Goal: Task Accomplishment & Management: Manage account settings

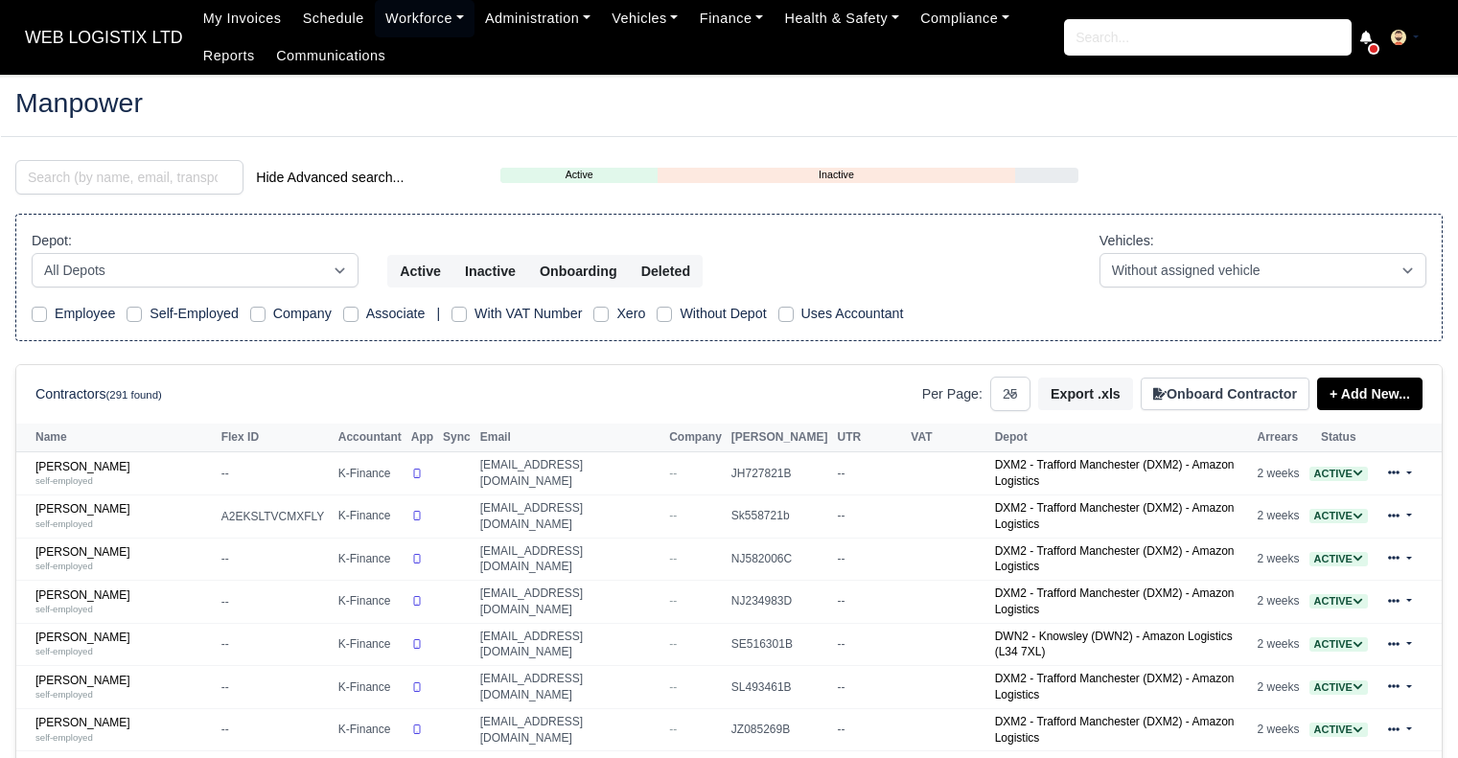
select select "25"
click at [203, 183] on input "search" at bounding box center [129, 177] width 228 height 35
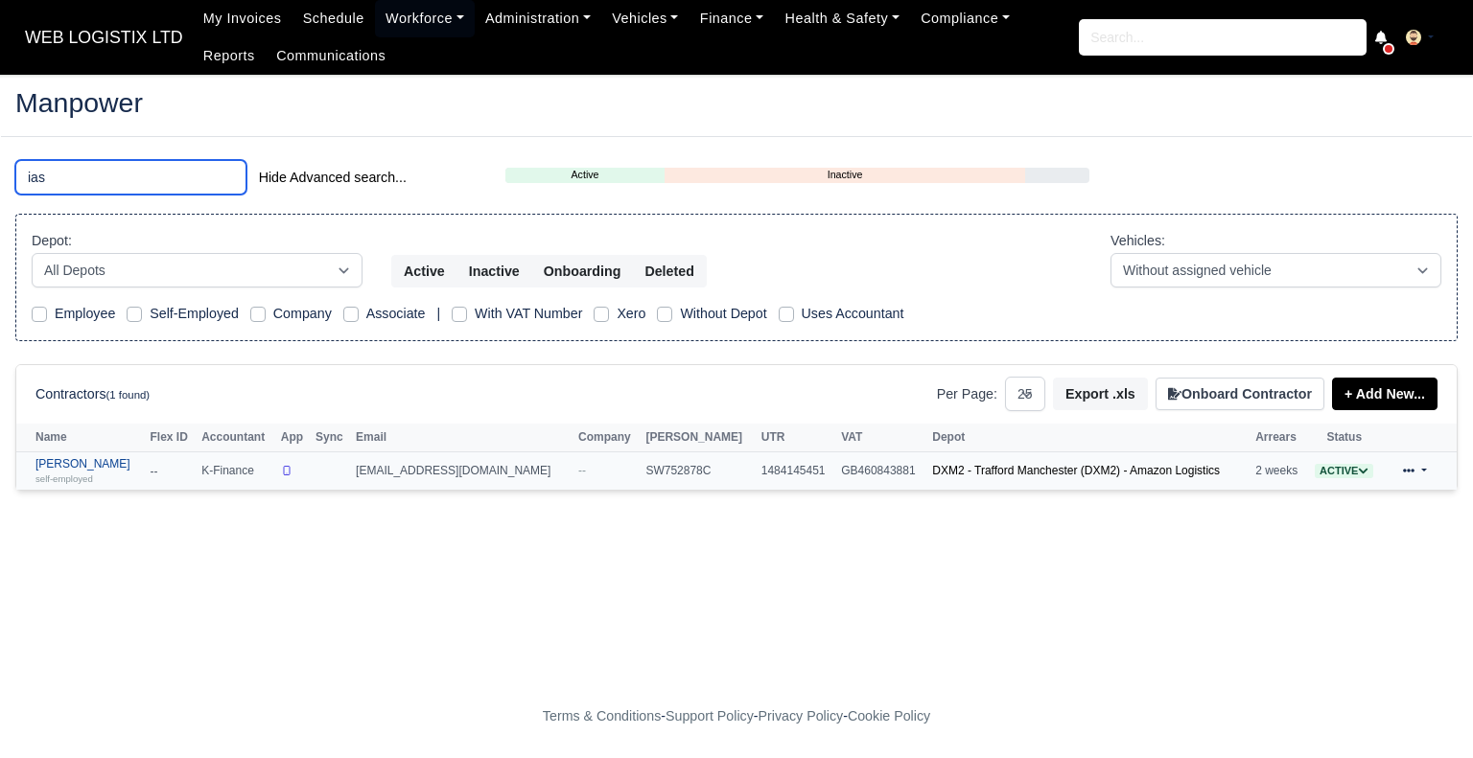
type input "ias"
click at [81, 474] on small "self-employed" at bounding box center [64, 479] width 58 height 11
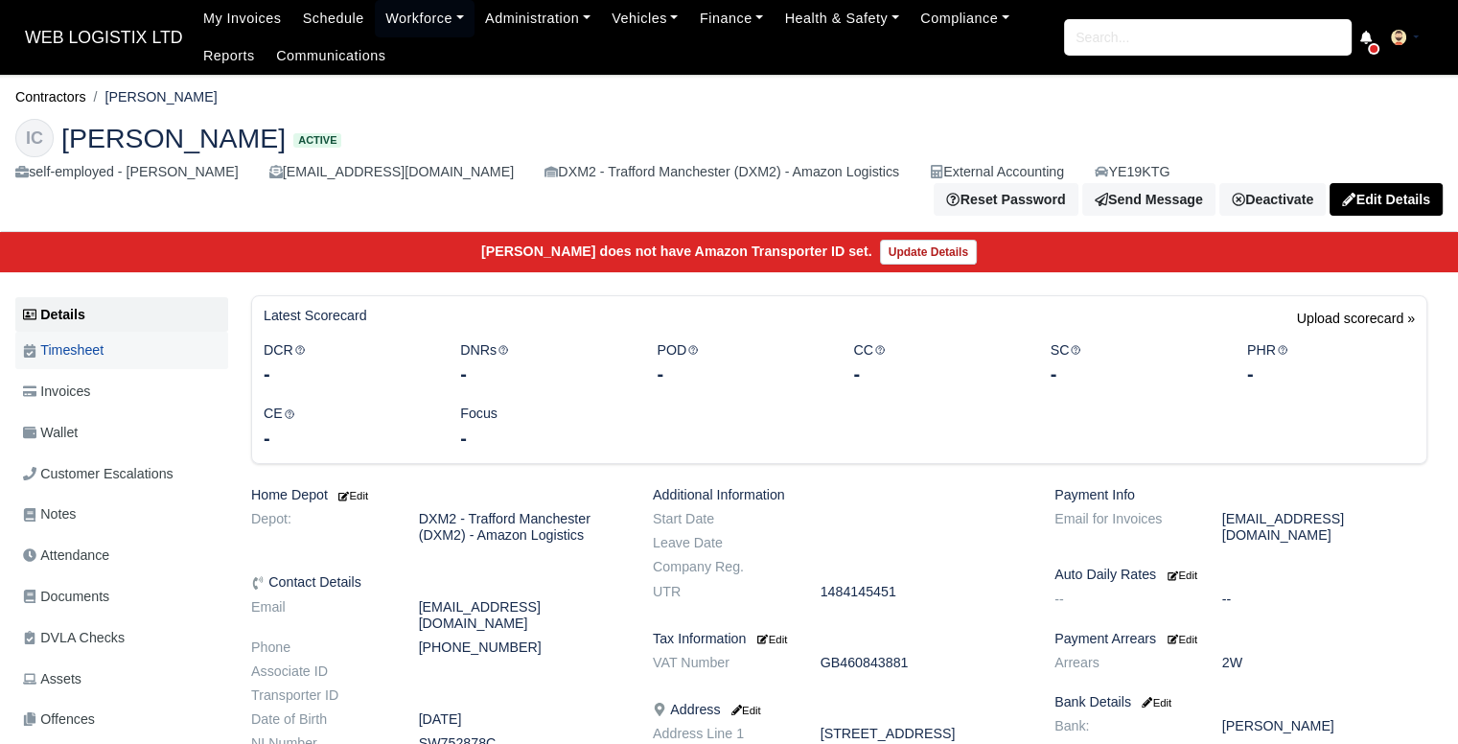
click at [92, 349] on span "Timesheet" at bounding box center [63, 350] width 81 height 22
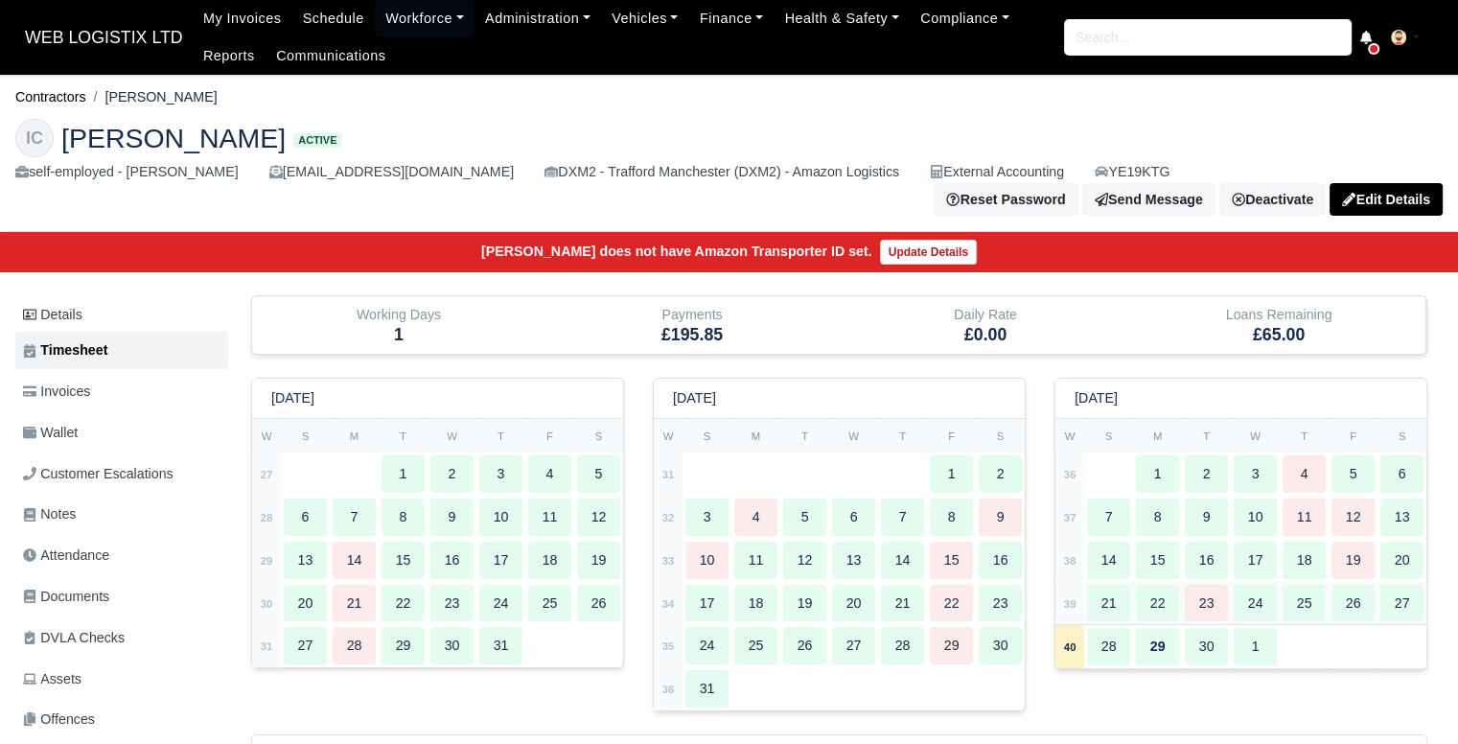
click at [1276, 586] on div "24" at bounding box center [1255, 603] width 43 height 37
type input "37"
type input "43"
type input "52"
type input "45"
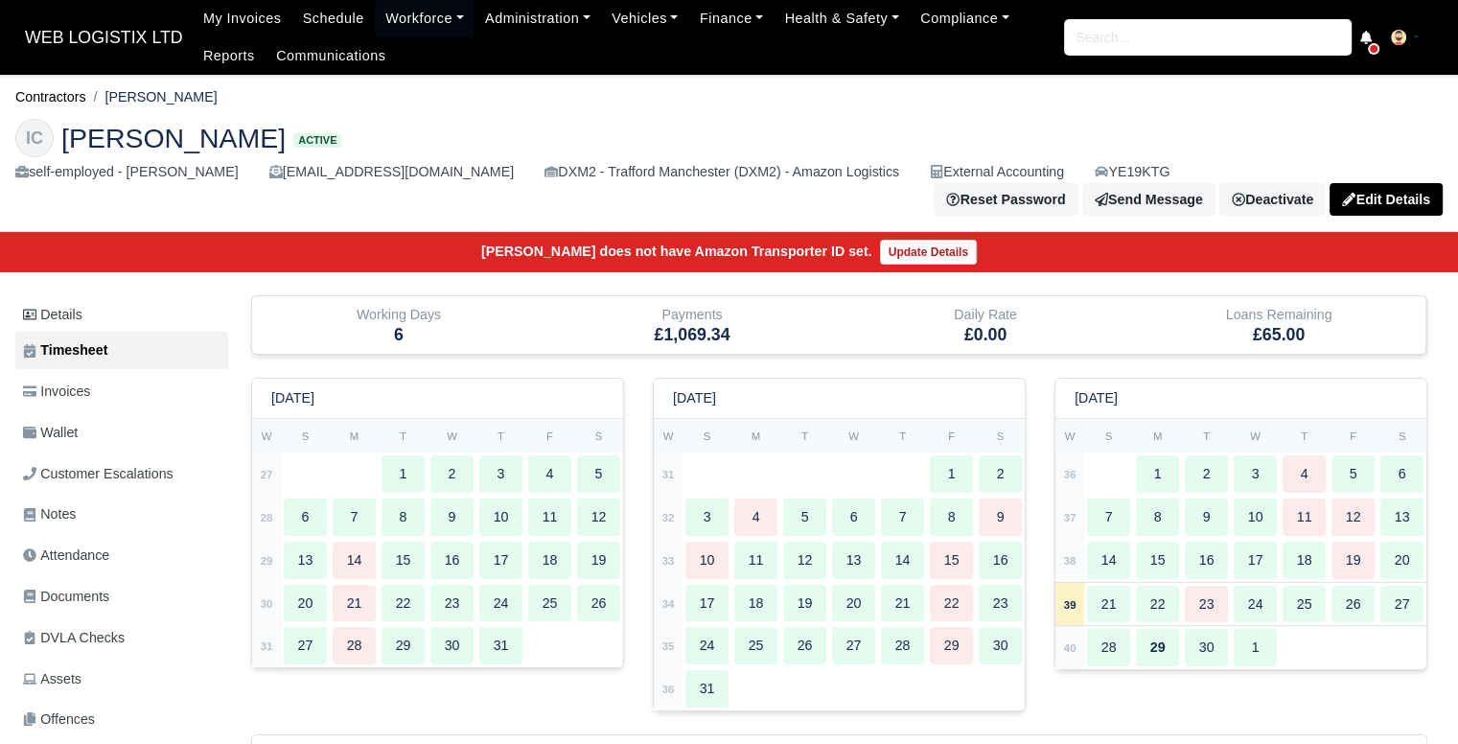
type input "52"
type input "1"
type input "0.2"
type input "1"
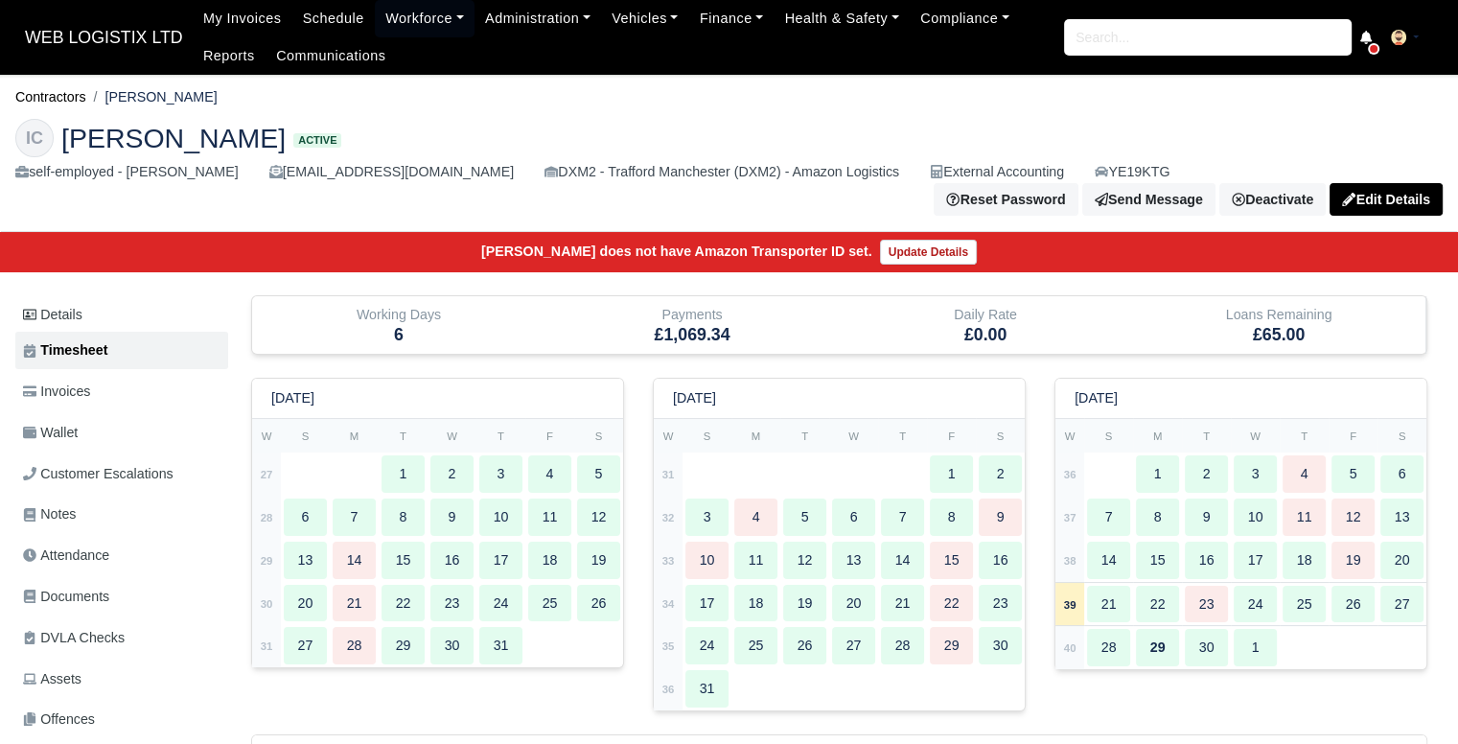
type input "0.36"
type input "0.9"
type input "1"
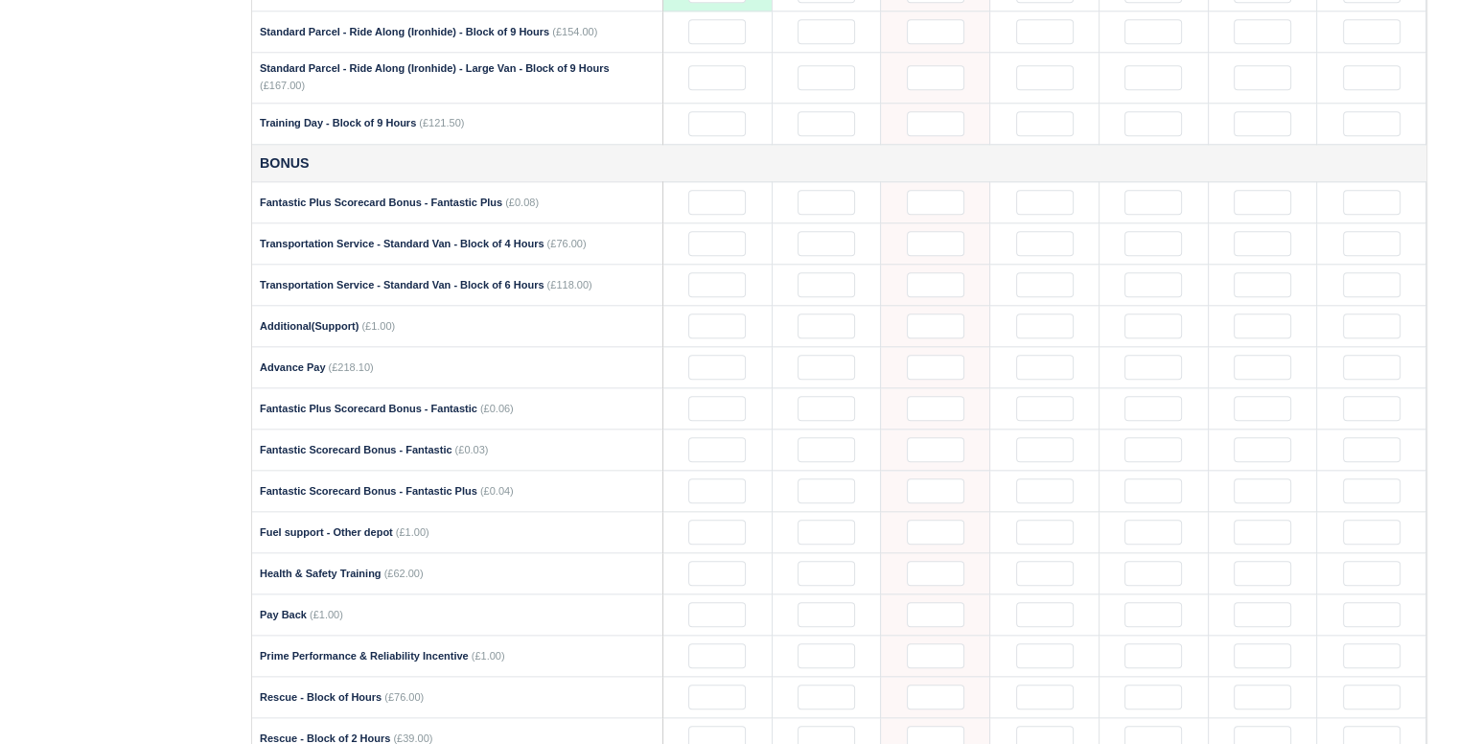
scroll to position [1997, 0]
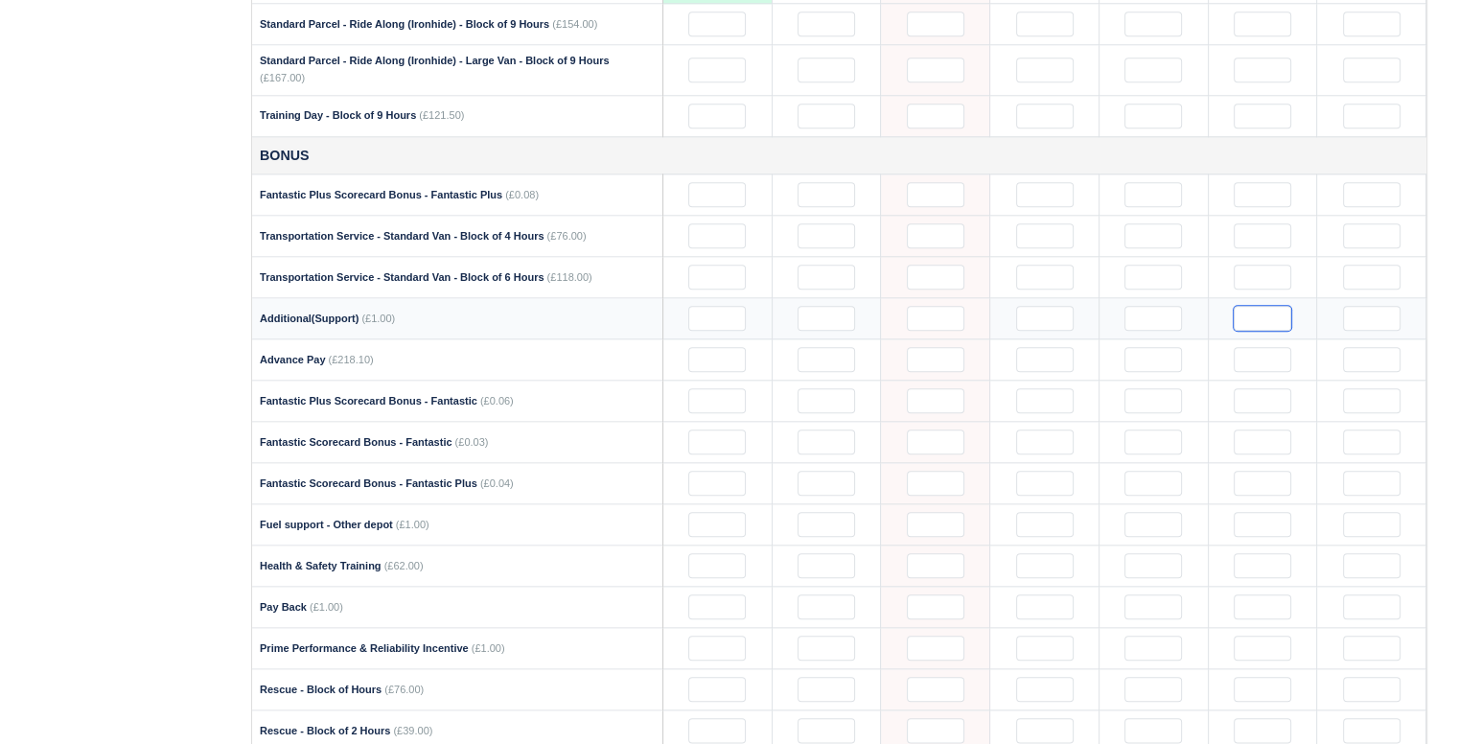
click at [1273, 306] on input "text" at bounding box center [1263, 318] width 58 height 25
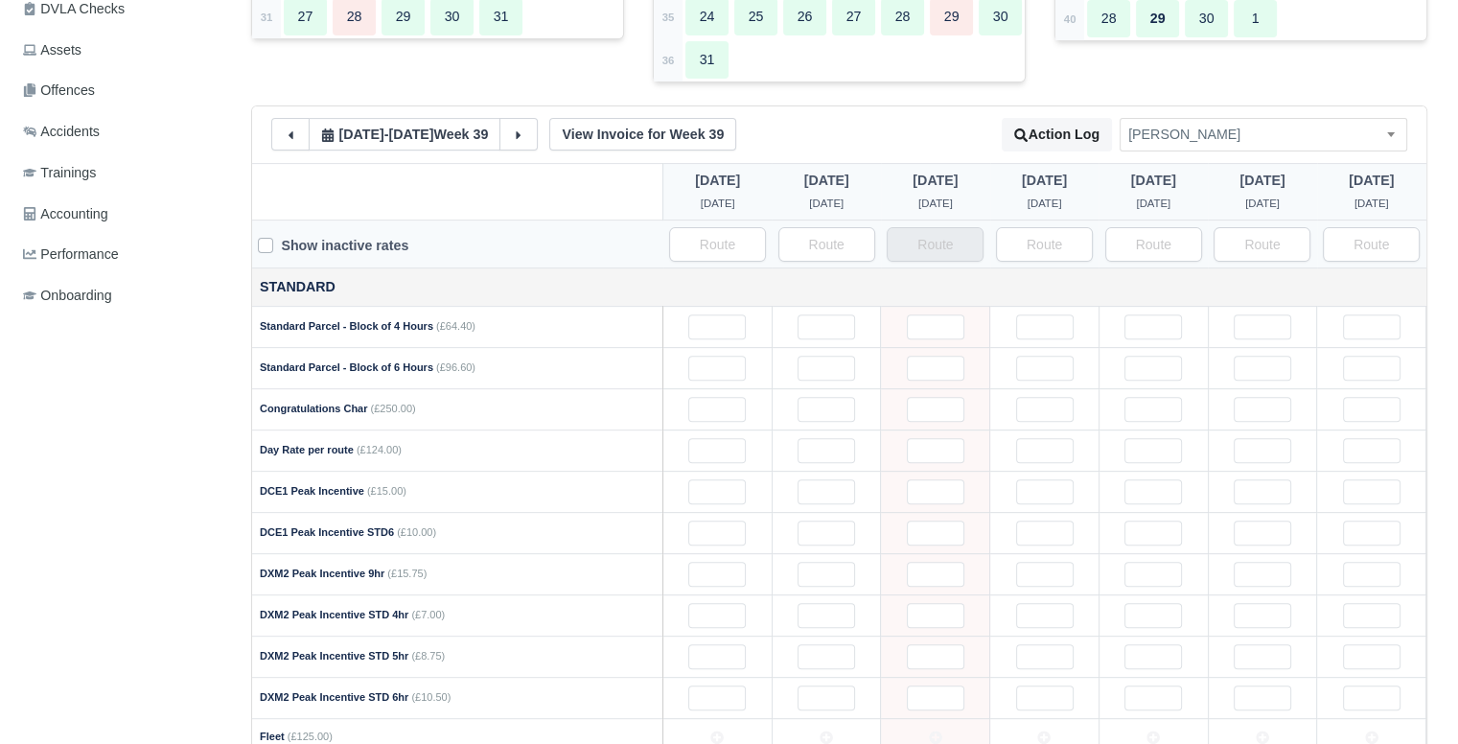
scroll to position [0, 0]
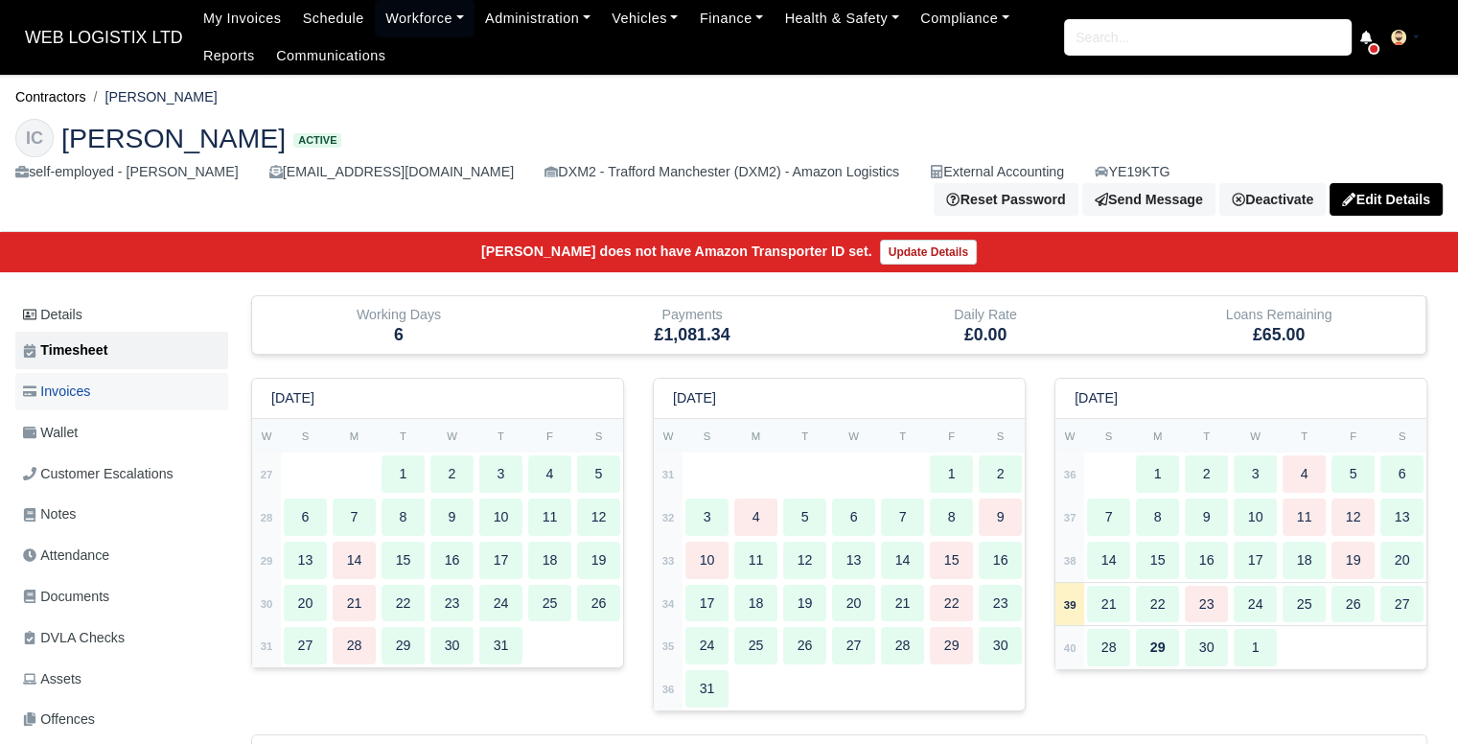
click at [146, 373] on link "Invoices" at bounding box center [121, 391] width 213 height 37
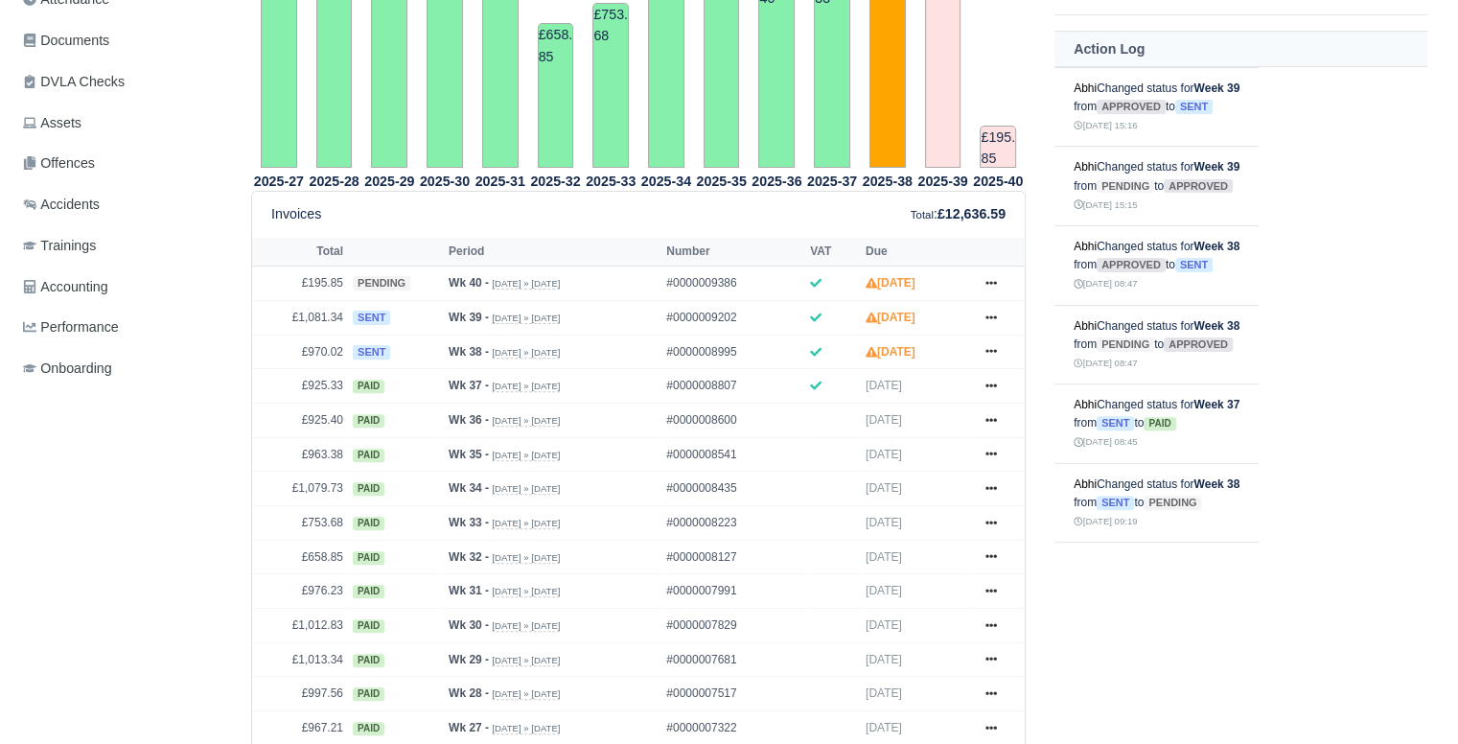
scroll to position [560, 0]
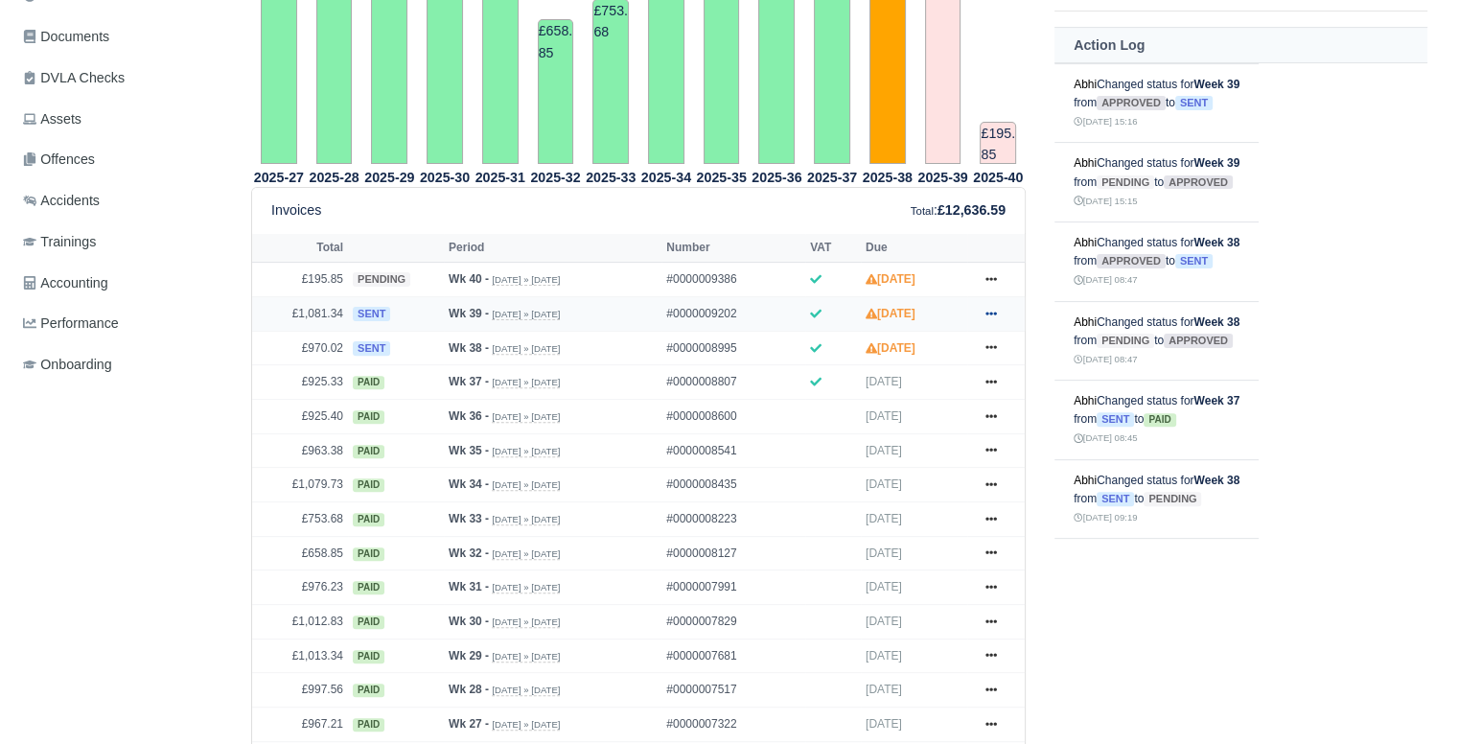
click at [995, 312] on icon at bounding box center [992, 314] width 12 height 4
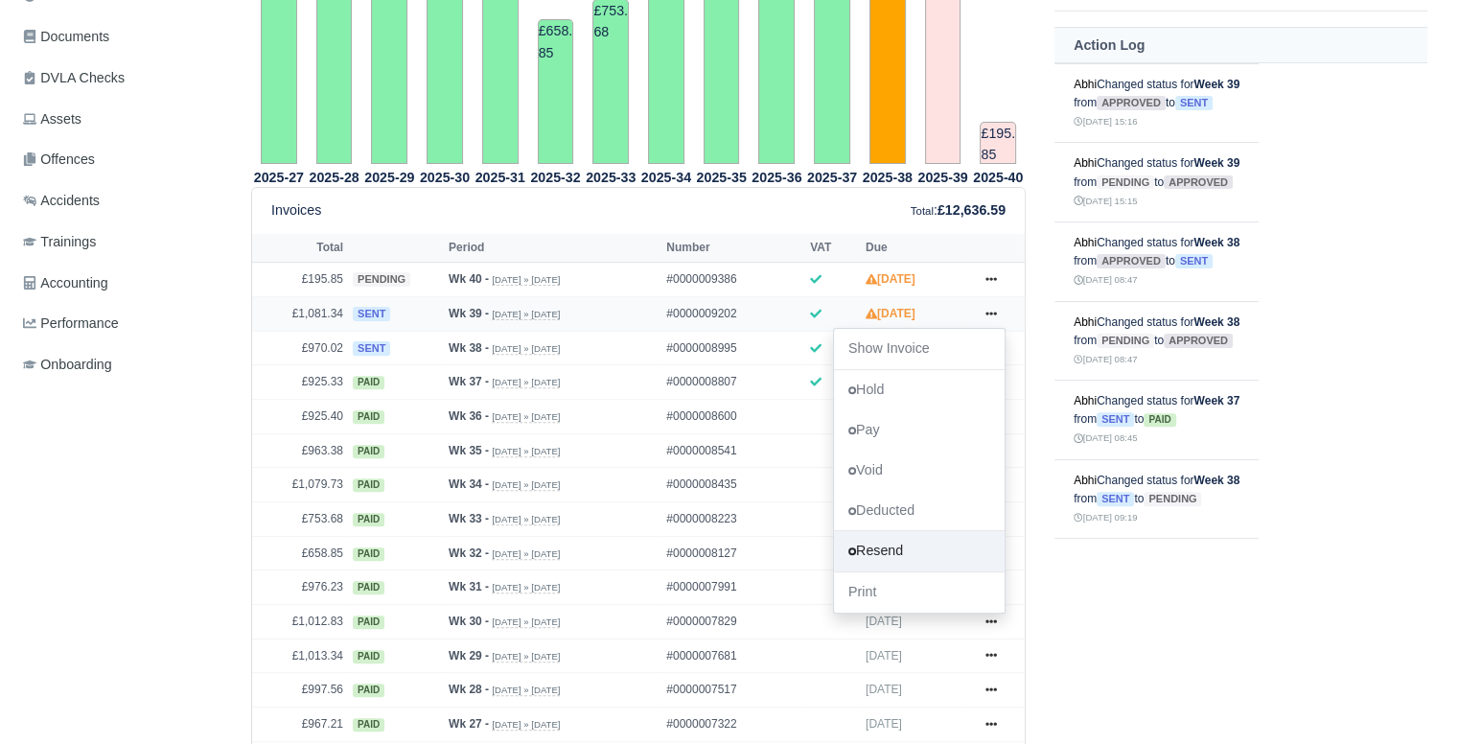
click at [917, 546] on link "Resend" at bounding box center [919, 552] width 171 height 40
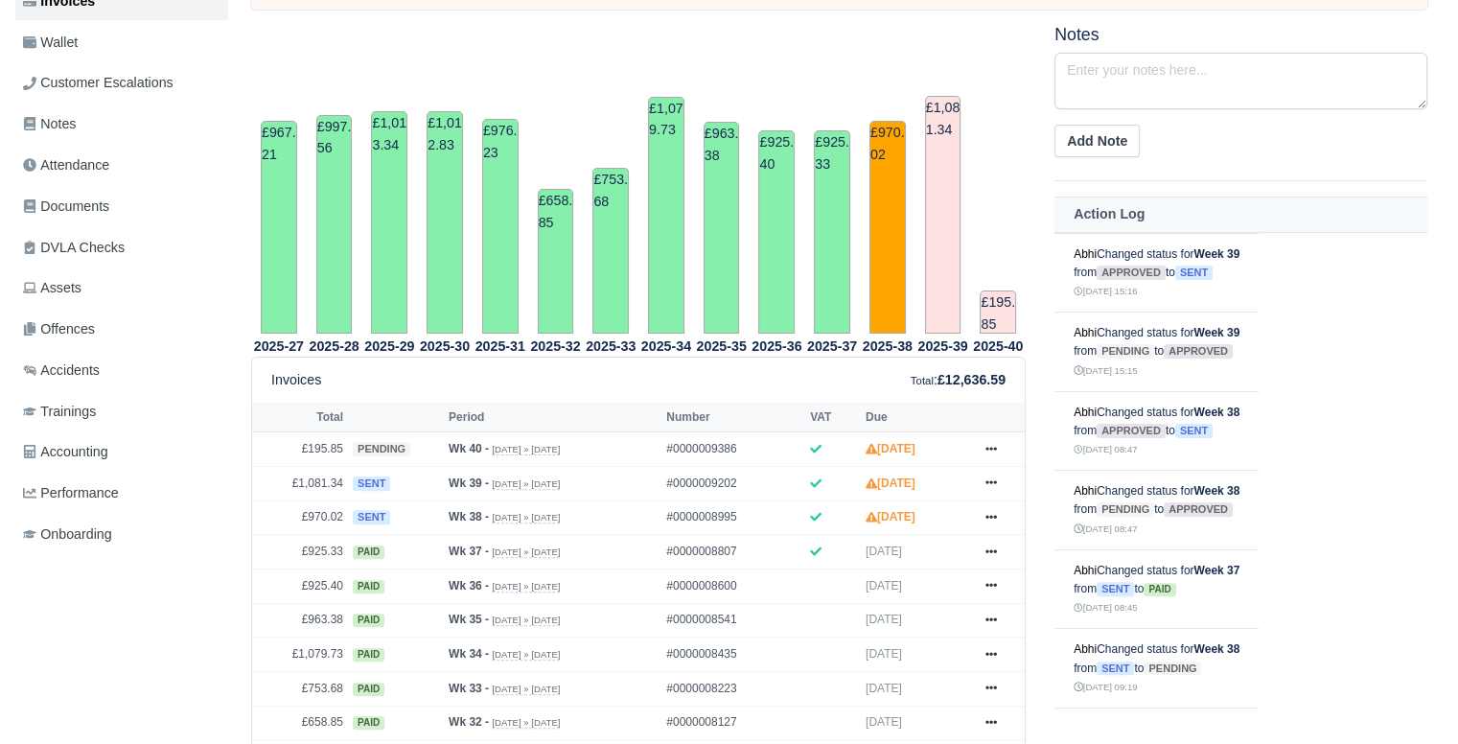
scroll to position [484, 0]
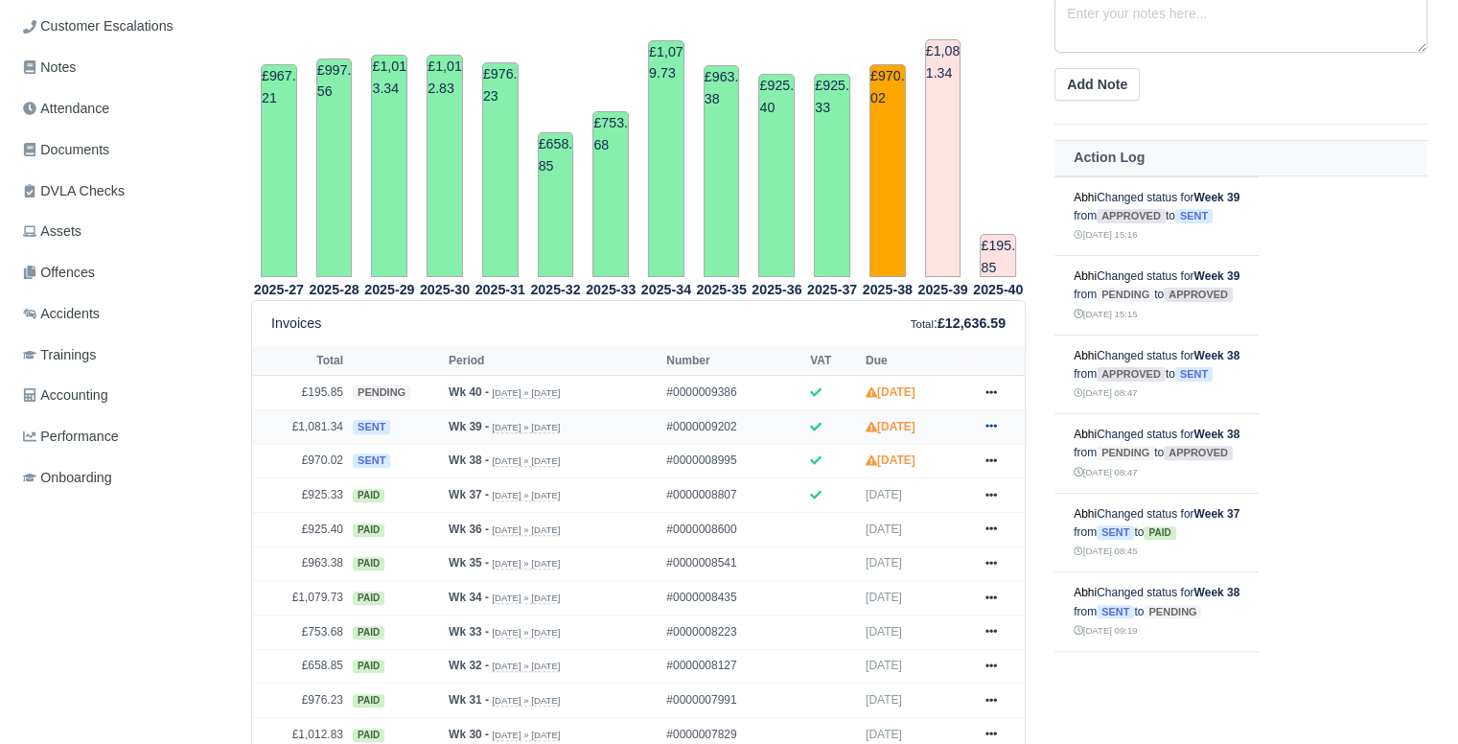
click at [990, 425] on icon at bounding box center [992, 427] width 12 height 4
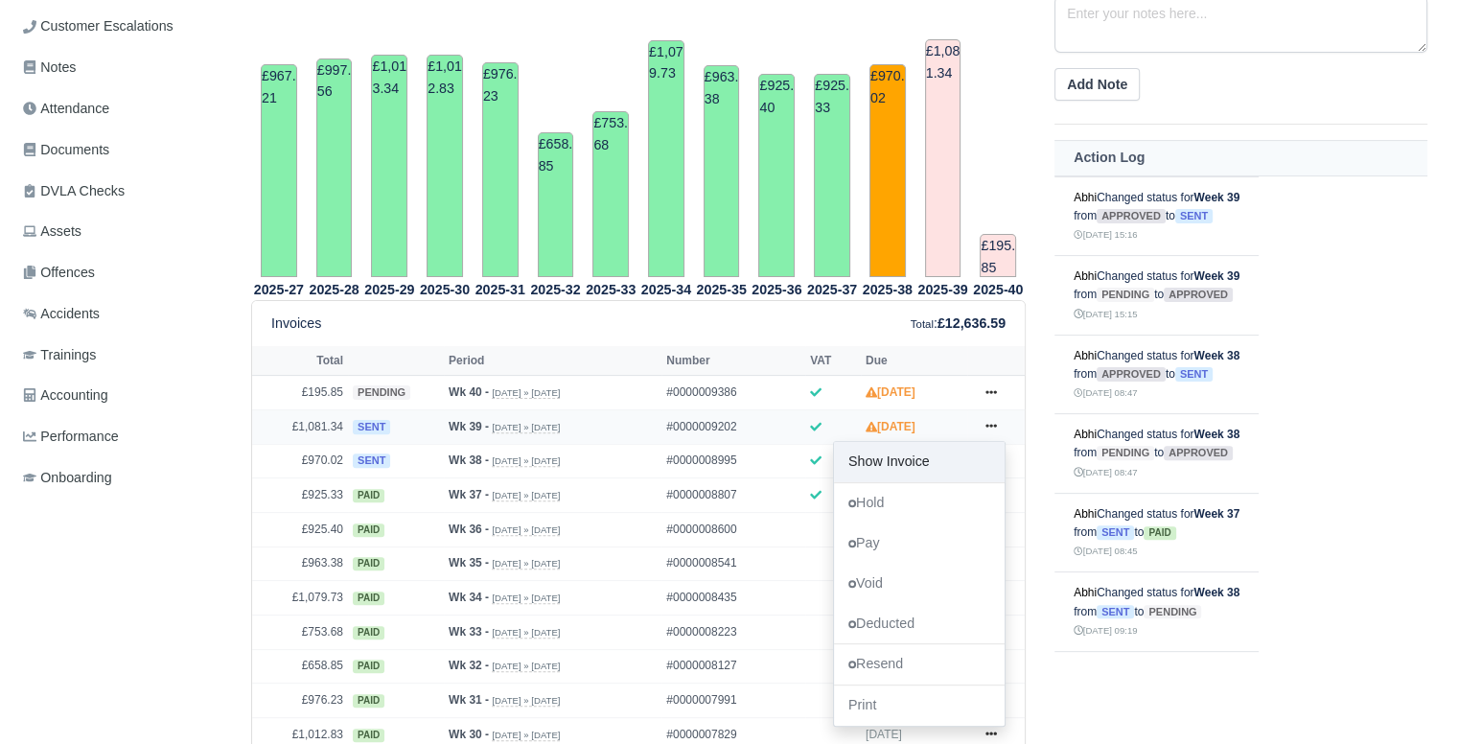
click at [951, 452] on link "Show Invoice" at bounding box center [919, 462] width 171 height 40
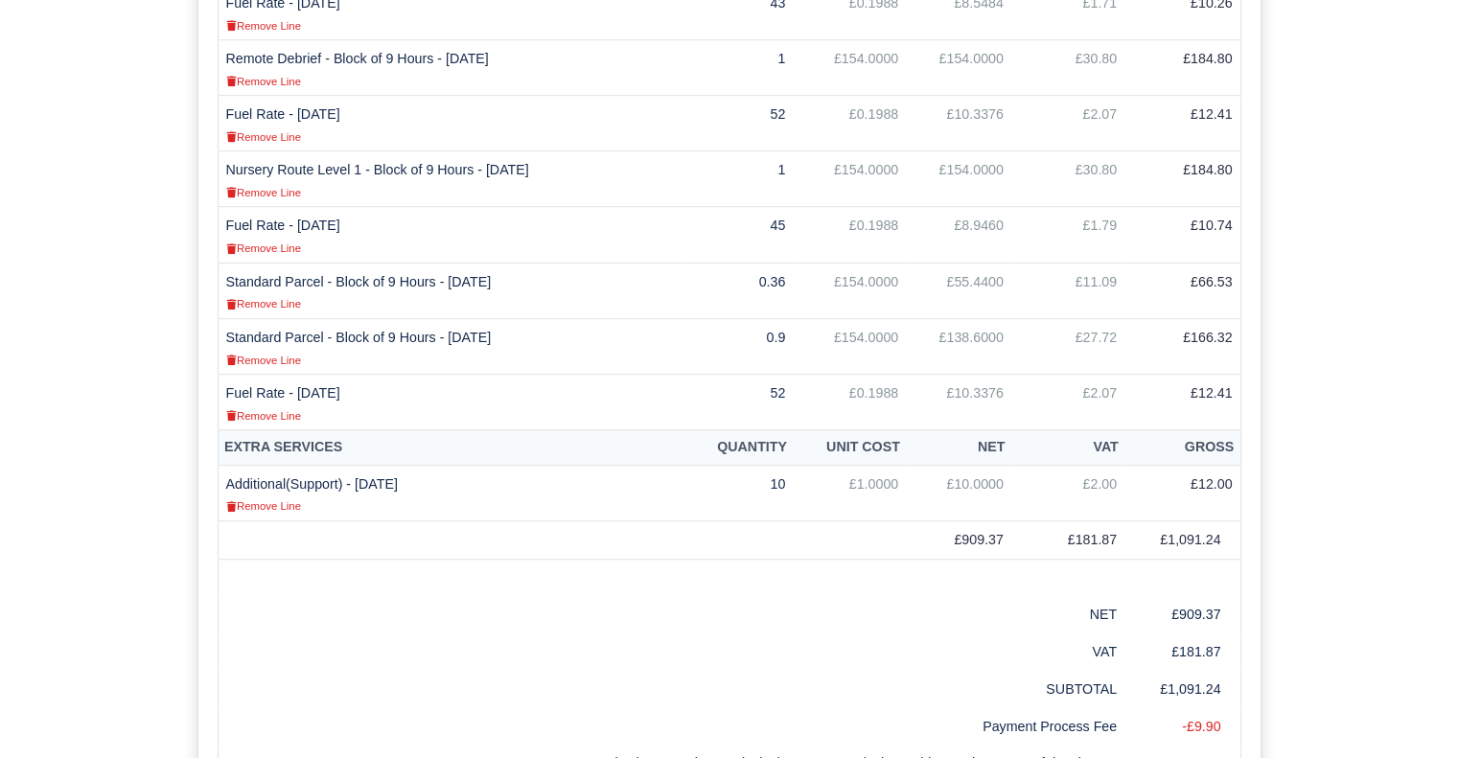
scroll to position [1023, 0]
